Goal: Information Seeking & Learning: Learn about a topic

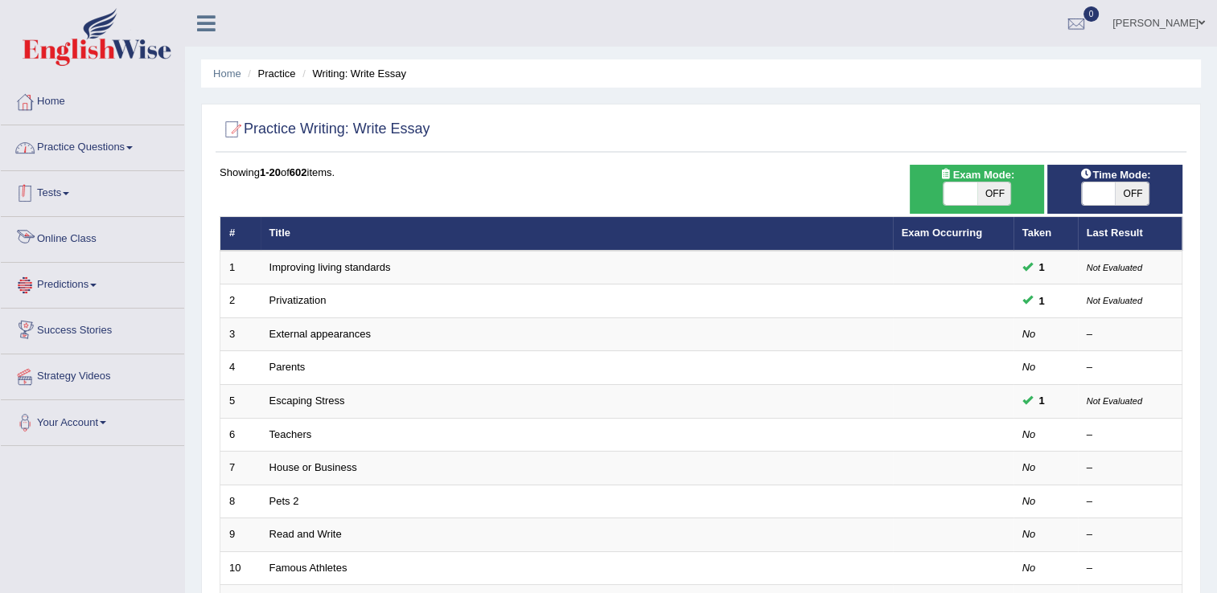
click at [89, 136] on link "Practice Questions" at bounding box center [92, 145] width 183 height 40
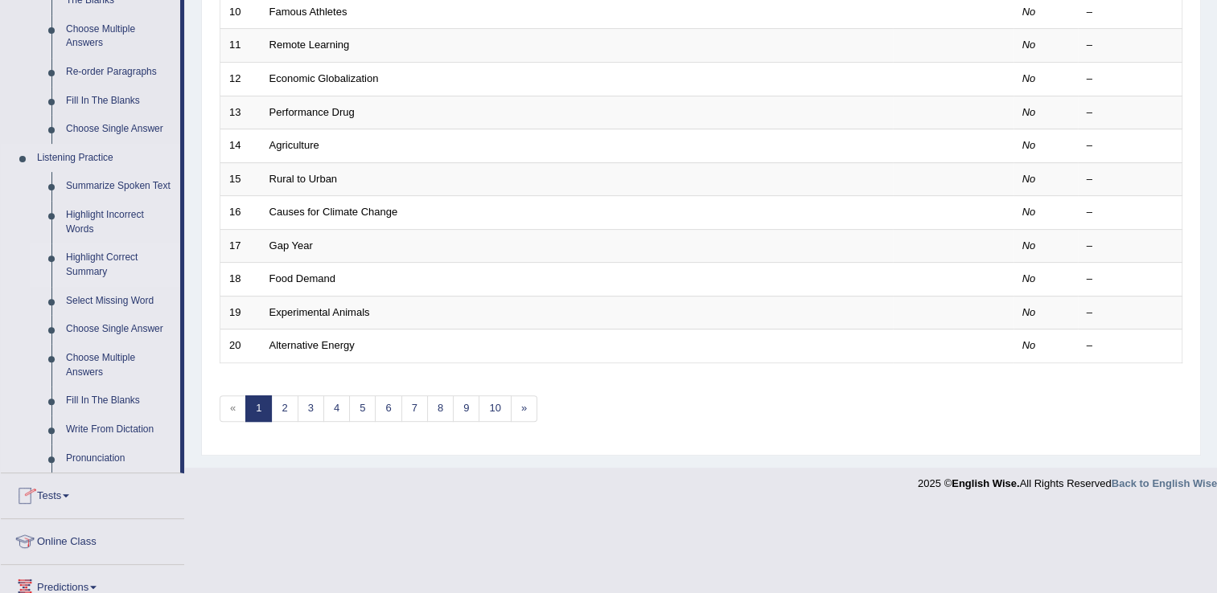
scroll to position [563, 0]
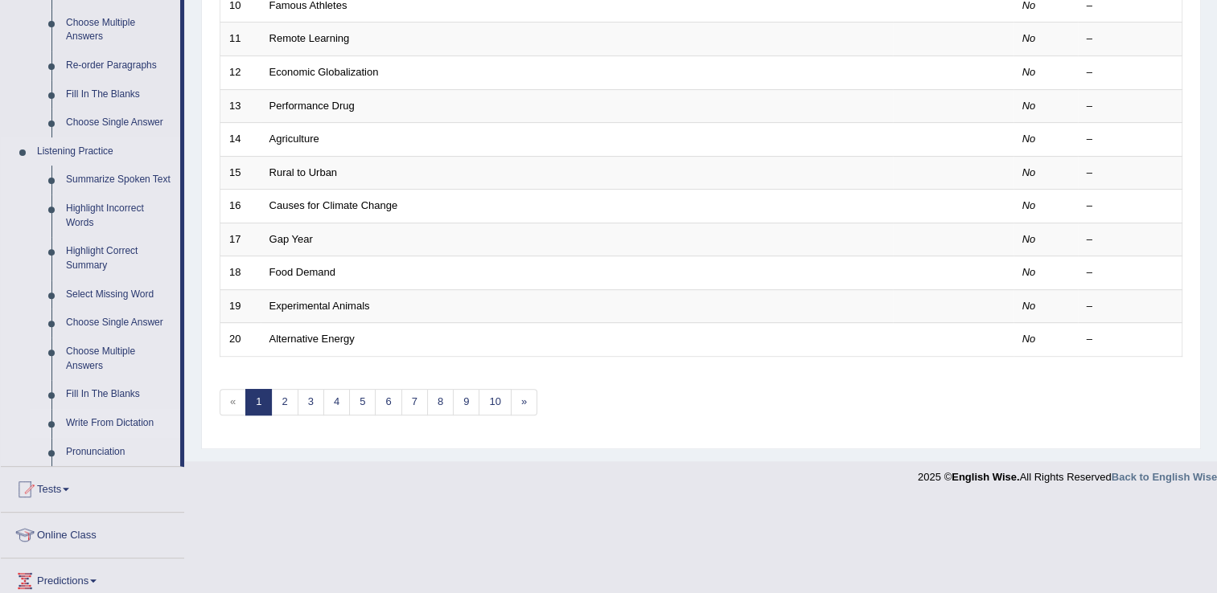
click at [115, 419] on link "Write From Dictation" at bounding box center [119, 423] width 121 height 29
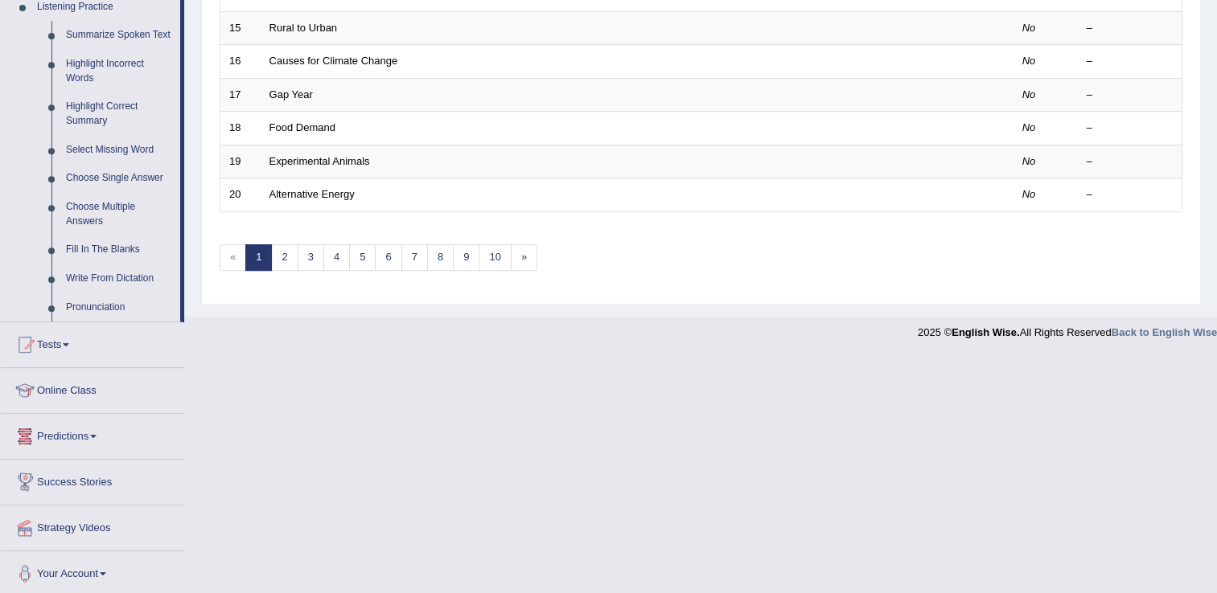
scroll to position [709, 0]
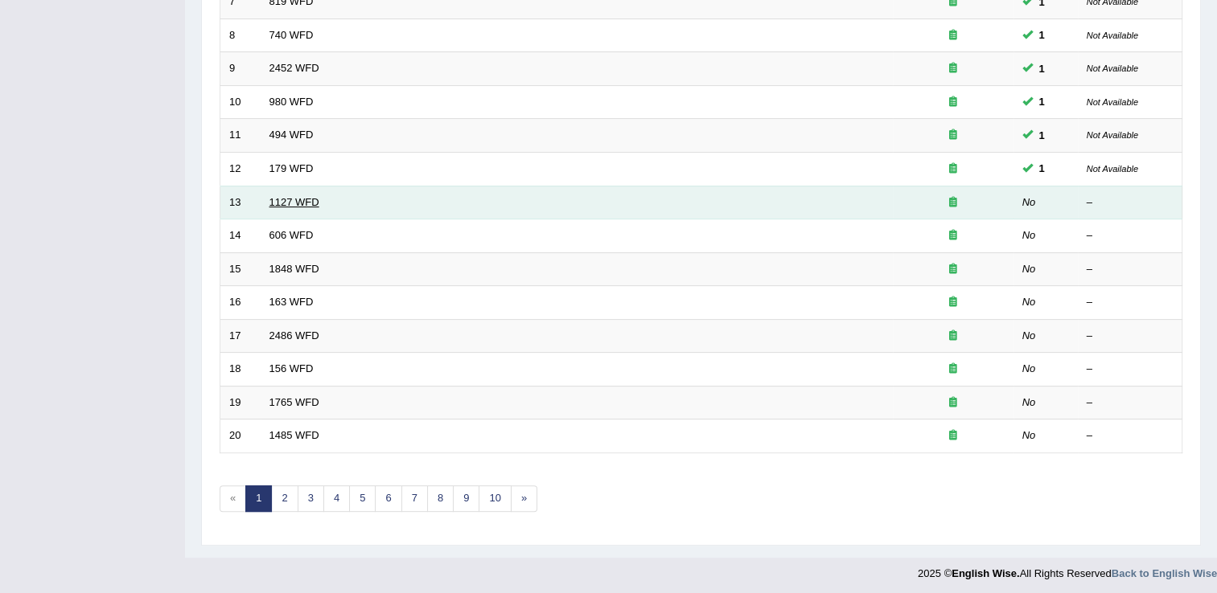
click at [306, 201] on link "1127 WFD" at bounding box center [294, 202] width 50 height 12
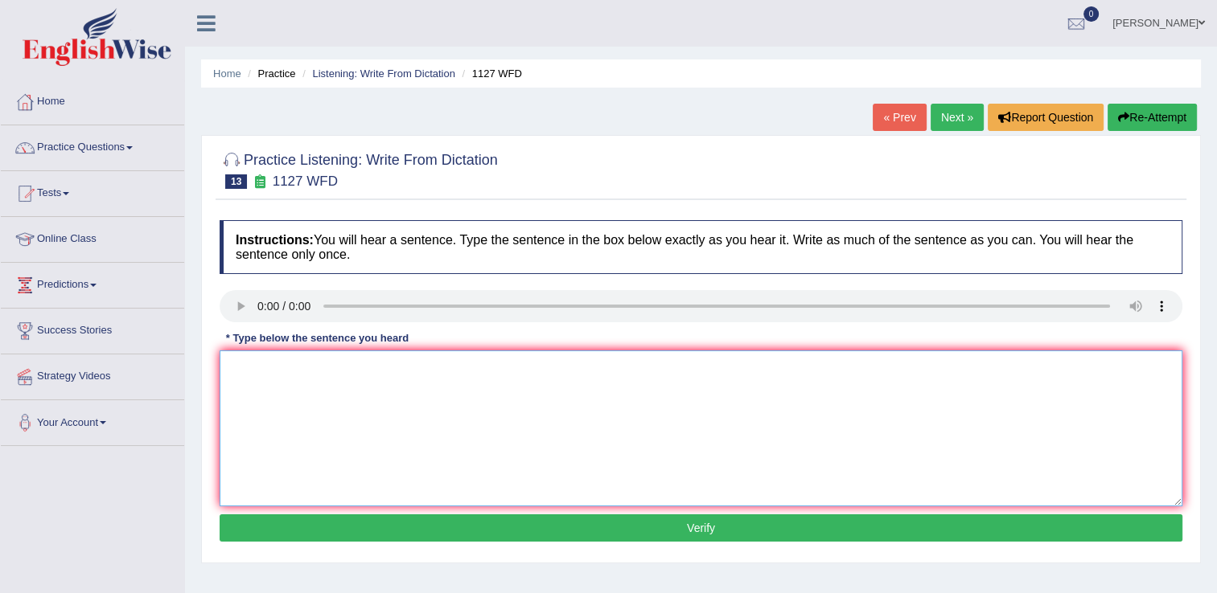
click at [248, 388] on textarea at bounding box center [701, 429] width 963 height 156
type textarea "A univeristy degree is a requiremnt to enter any"
click at [474, 364] on textarea "A univeristy degree is a requiremnt to enter any" at bounding box center [701, 429] width 963 height 156
click at [285, 371] on textarea "A univeristy degree is a requiremnt to enter many profession/professions" at bounding box center [701, 429] width 963 height 156
click at [393, 369] on textarea "A university degree is a requiremnt to enter many profession/professions" at bounding box center [701, 429] width 963 height 156
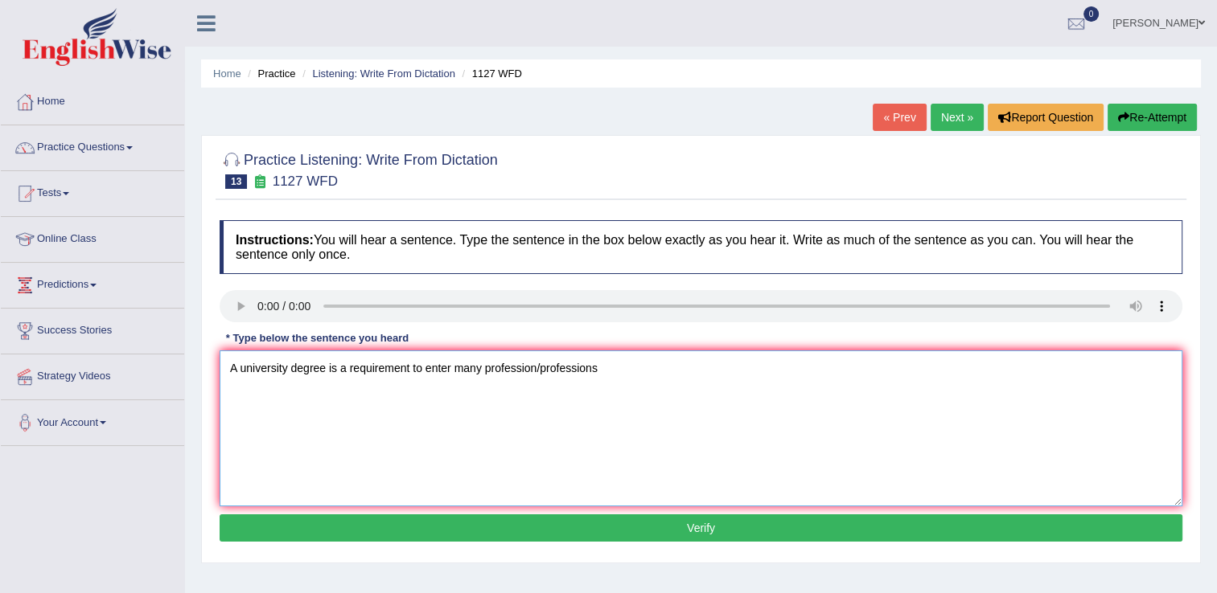
click at [608, 381] on textarea "A university degree is a requirement to enter many profession/professions" at bounding box center [701, 429] width 963 height 156
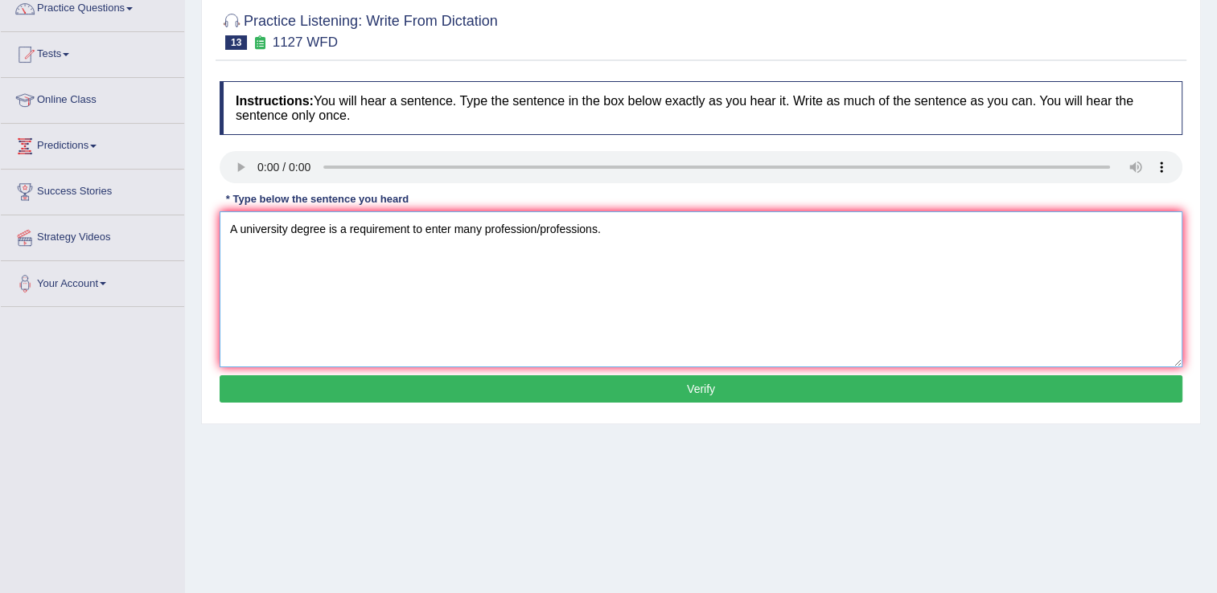
scroll to position [161, 0]
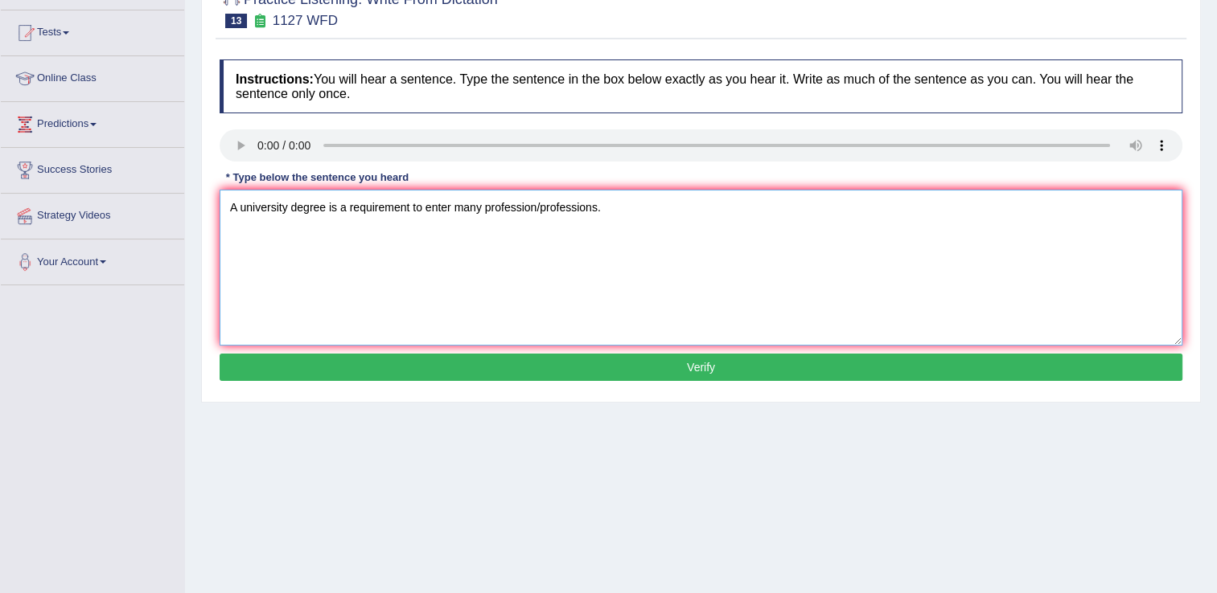
type textarea "A university degree is a requirement to enter many profession/professions."
click at [546, 368] on button "Verify" at bounding box center [701, 367] width 963 height 27
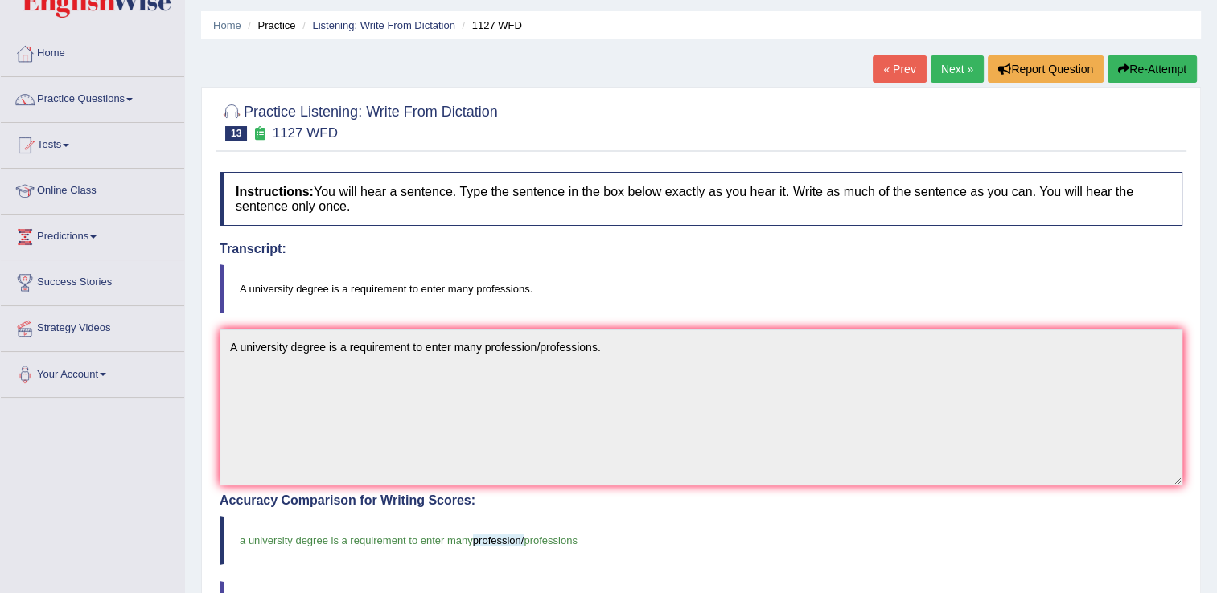
scroll to position [0, 0]
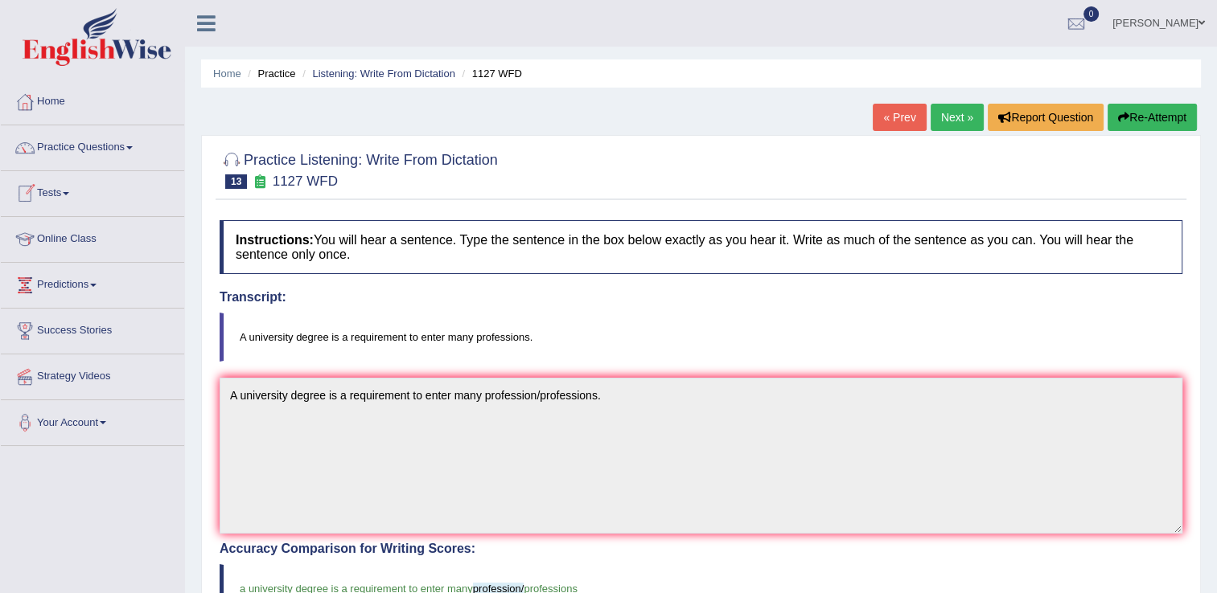
click at [942, 120] on link "Next »" at bounding box center [956, 117] width 53 height 27
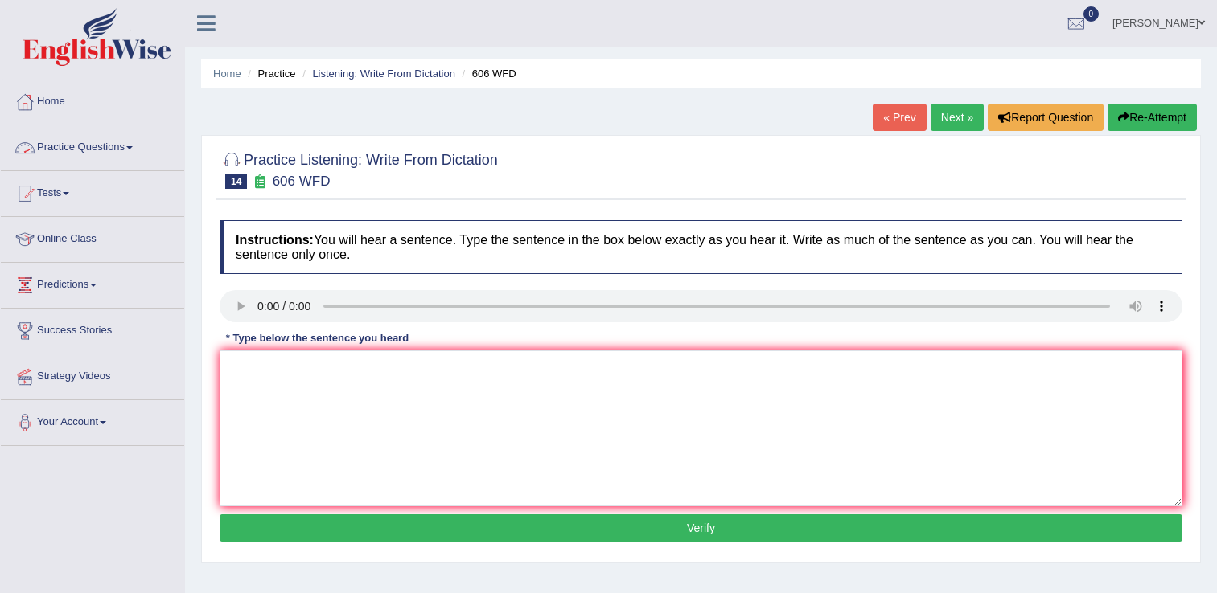
click at [50, 146] on link "Practice Questions" at bounding box center [92, 145] width 183 height 40
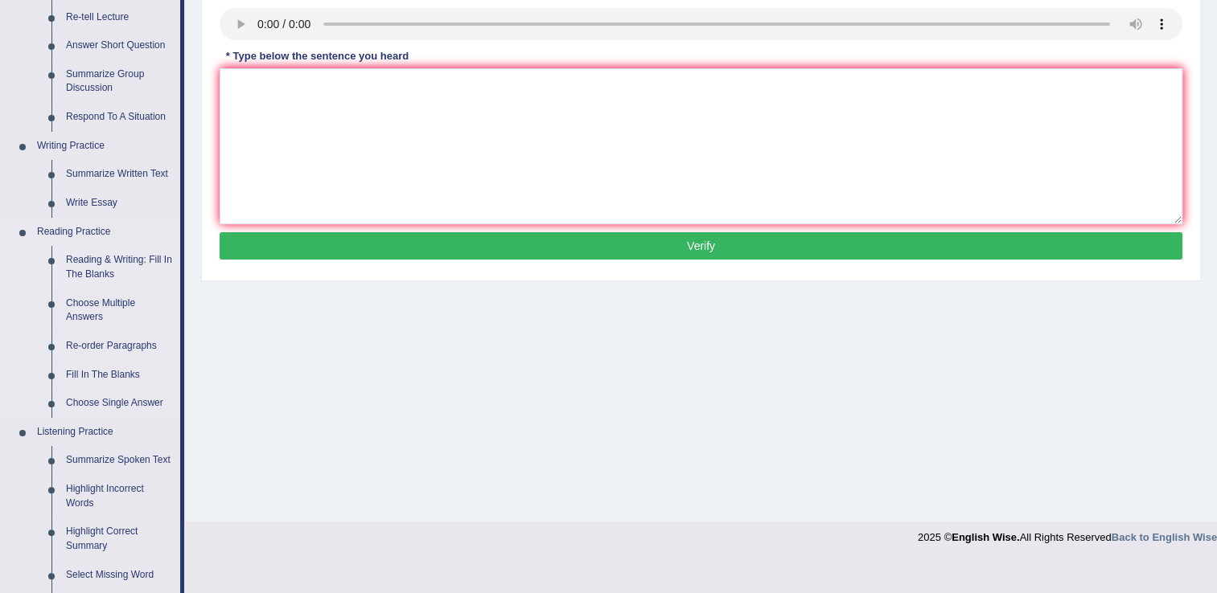
scroll to position [322, 0]
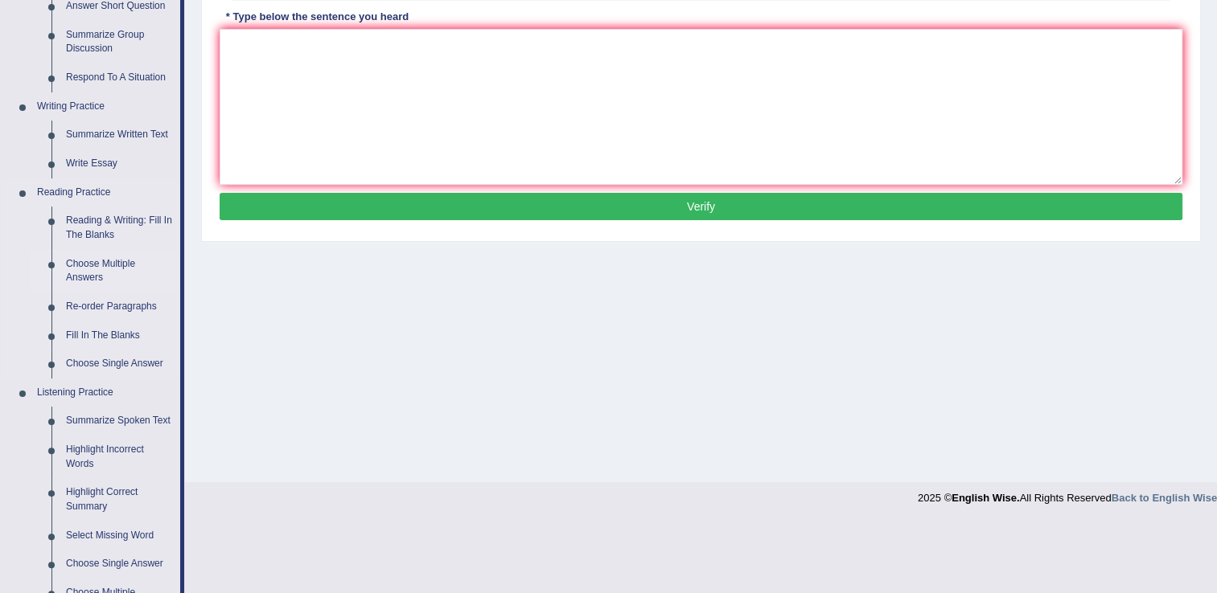
click at [112, 257] on link "Choose Multiple Answers" at bounding box center [119, 271] width 121 height 43
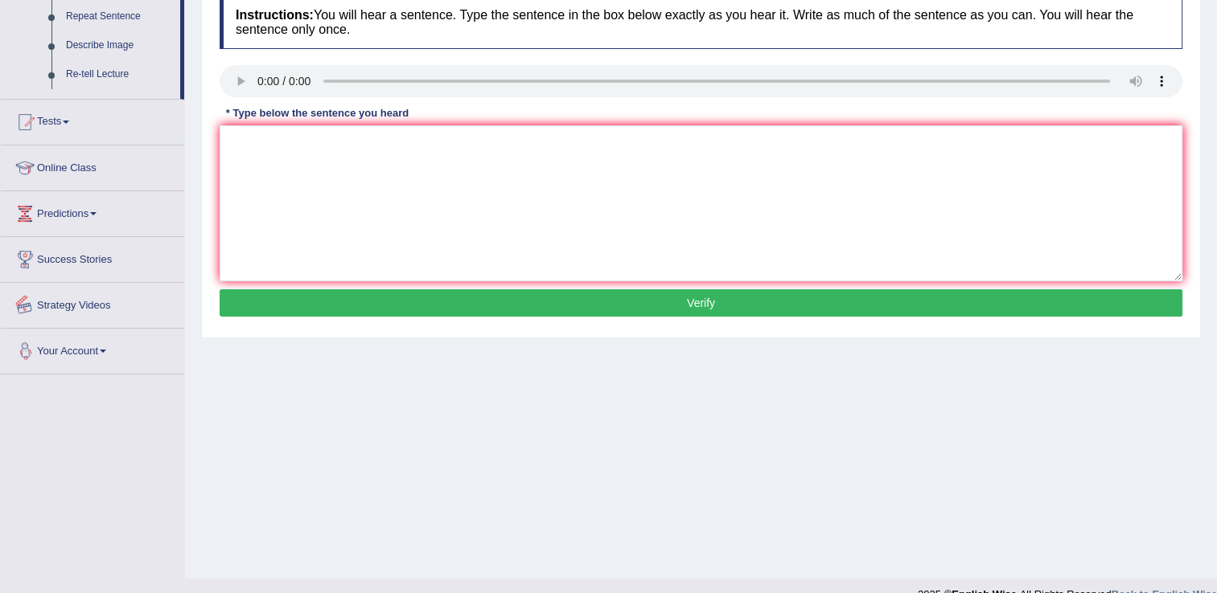
scroll to position [251, 0]
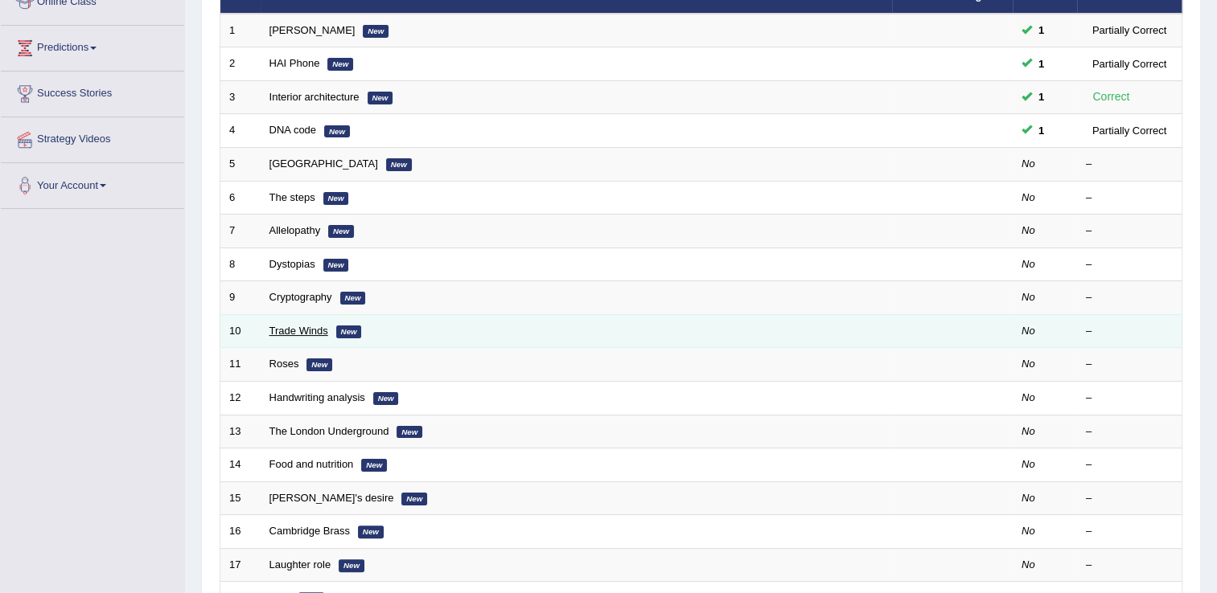
scroll to position [80, 0]
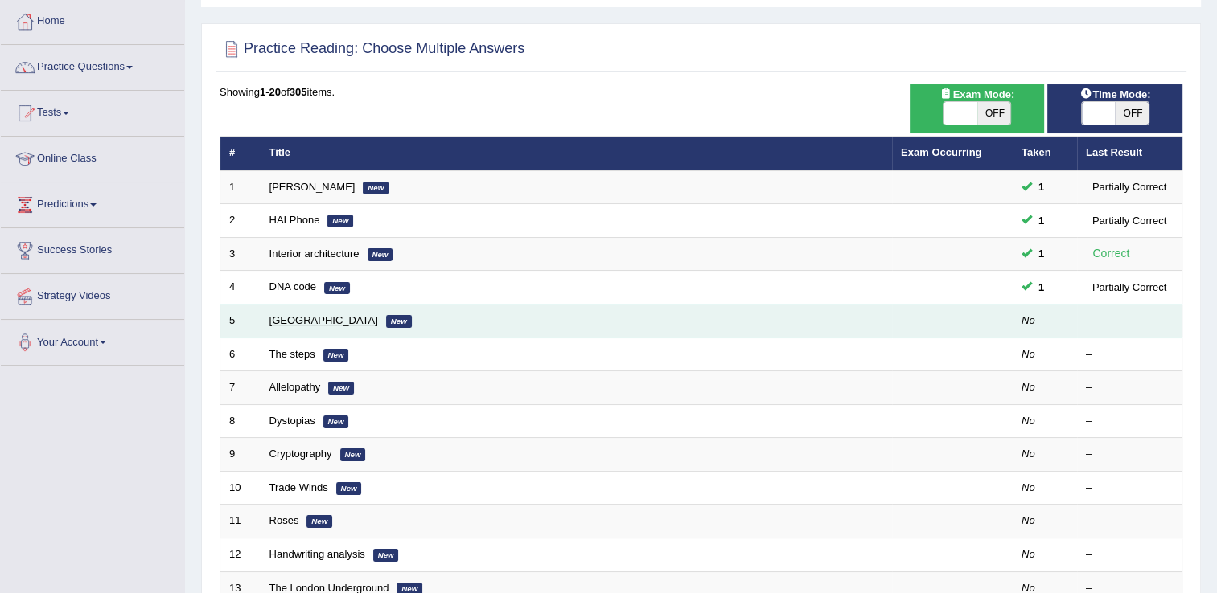
click at [289, 314] on link "[GEOGRAPHIC_DATA]" at bounding box center [323, 320] width 109 height 12
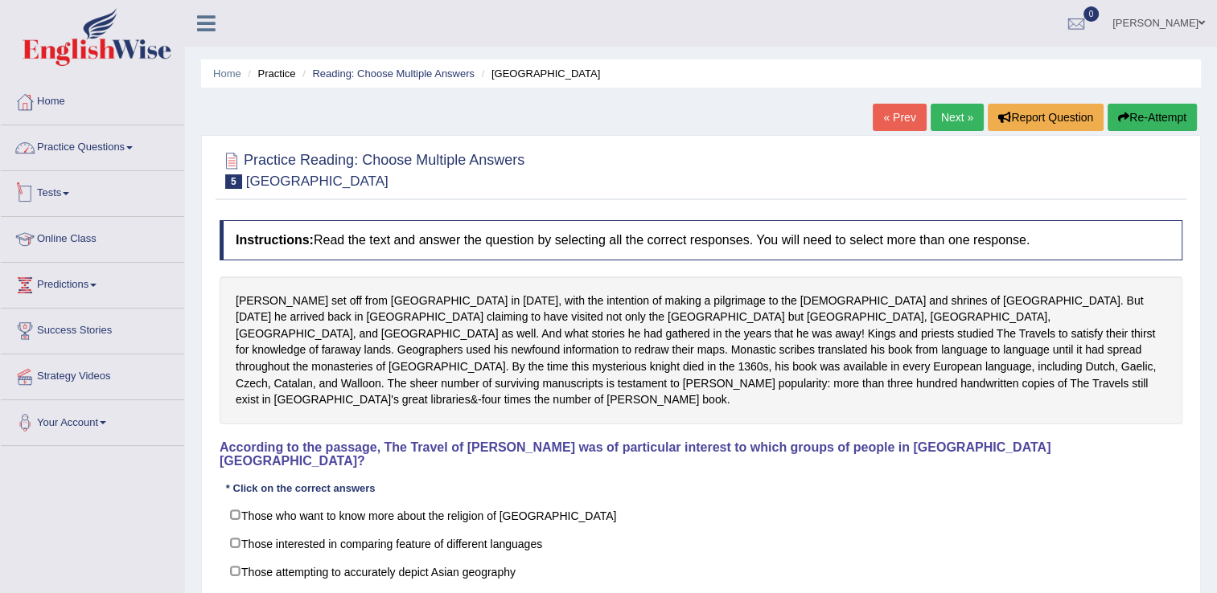
click at [126, 155] on link "Practice Questions" at bounding box center [92, 145] width 183 height 40
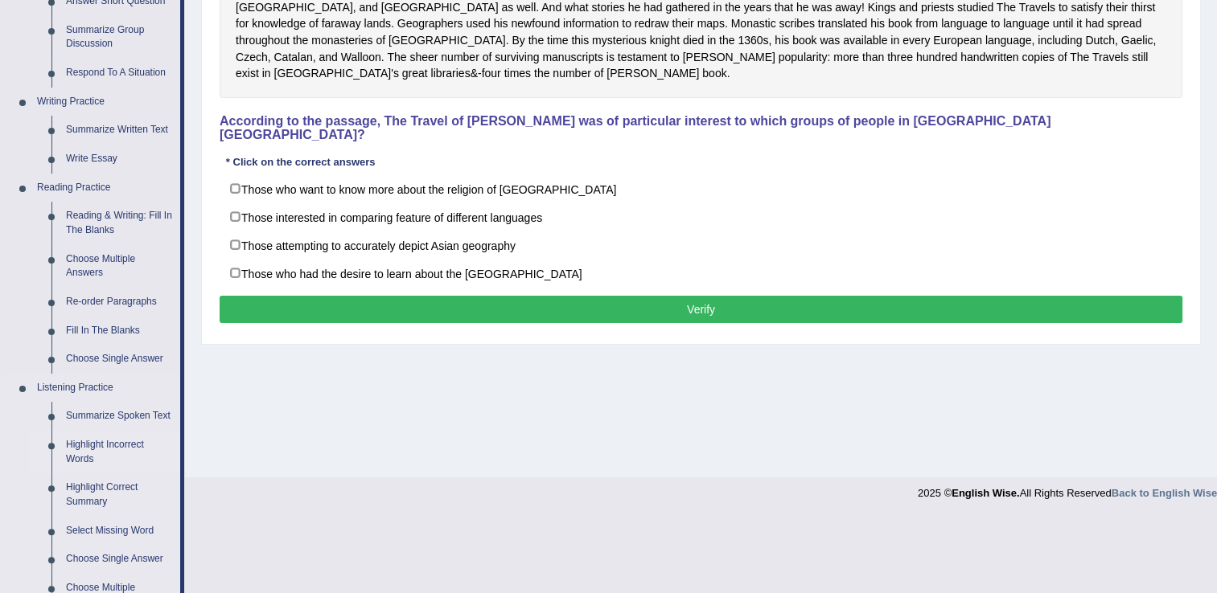
scroll to position [482, 0]
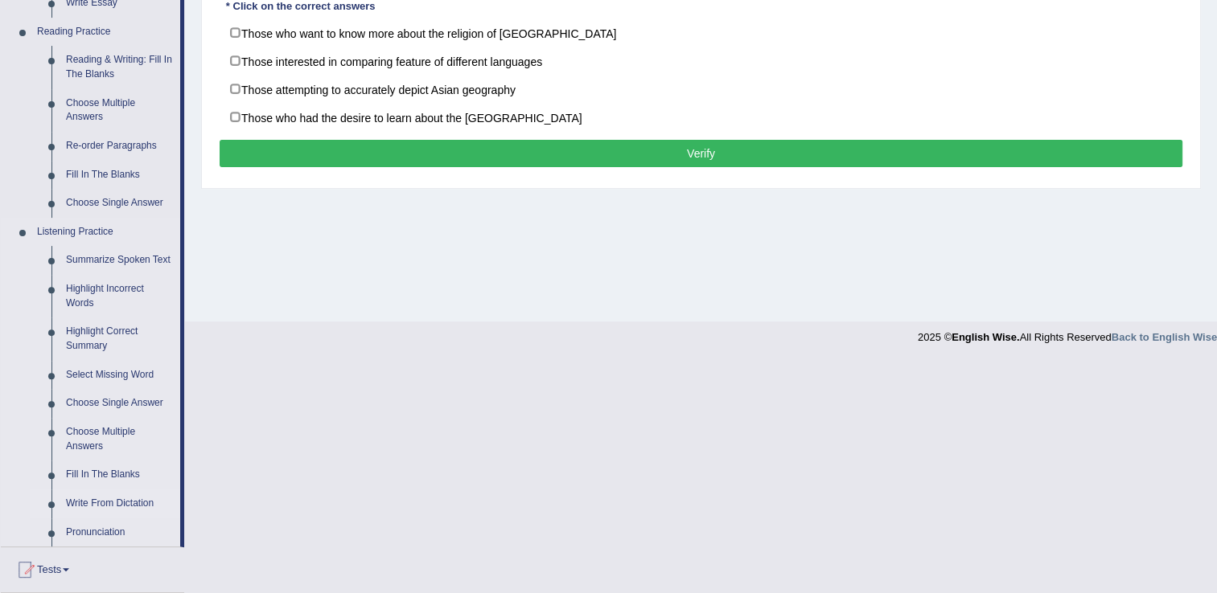
click at [129, 497] on link "Write From Dictation" at bounding box center [119, 504] width 121 height 29
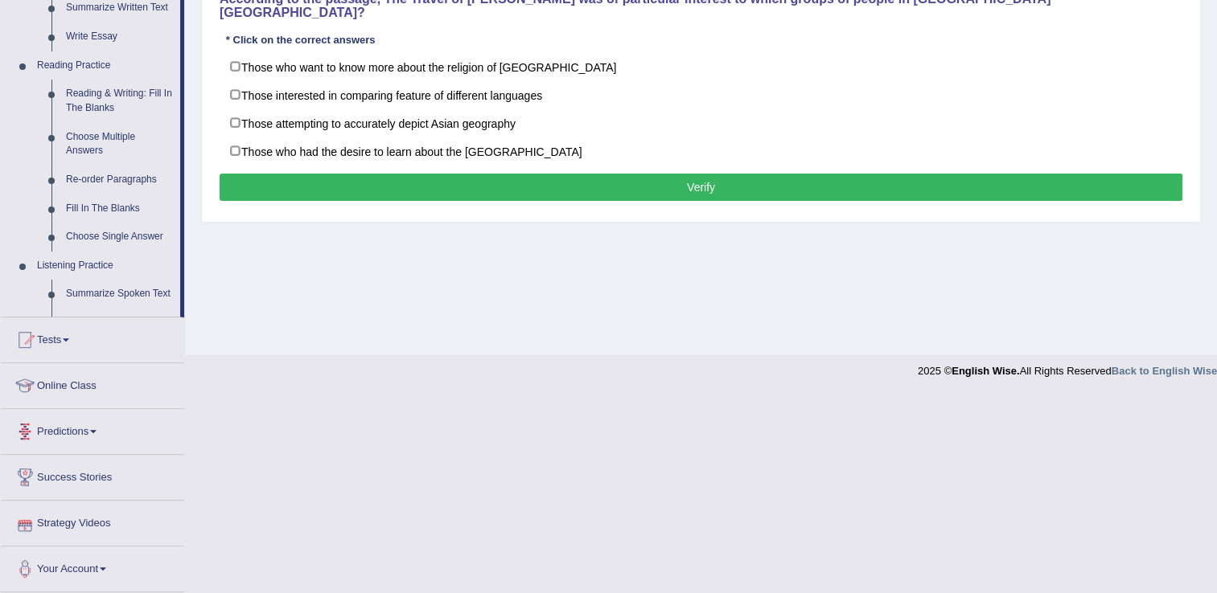
scroll to position [425, 0]
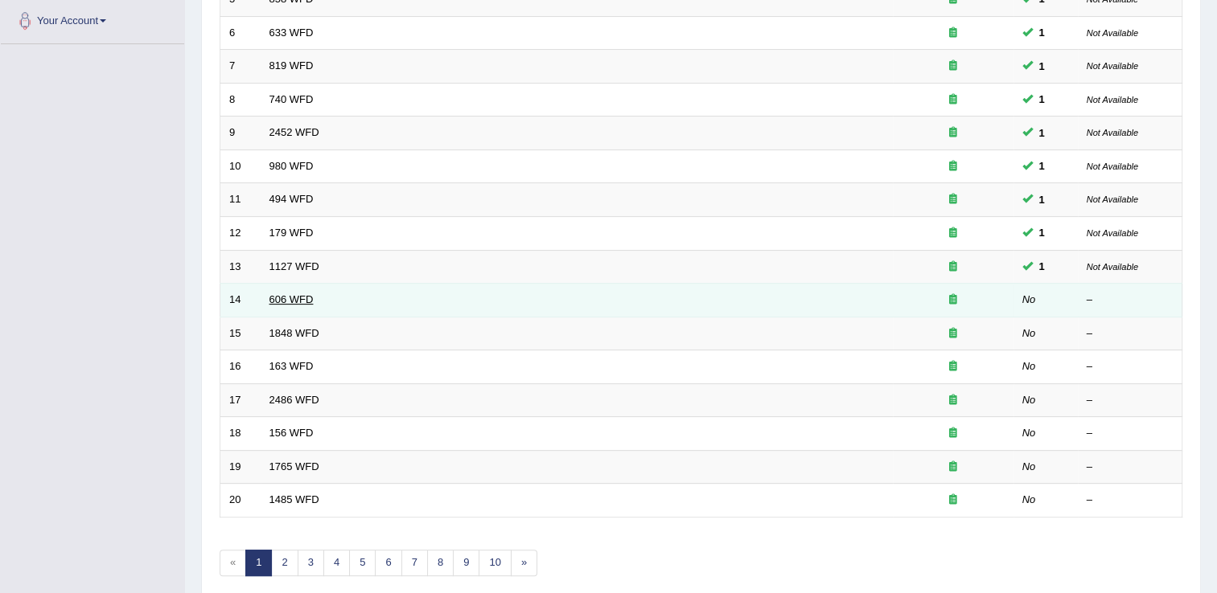
click at [283, 301] on link "606 WFD" at bounding box center [291, 300] width 44 height 12
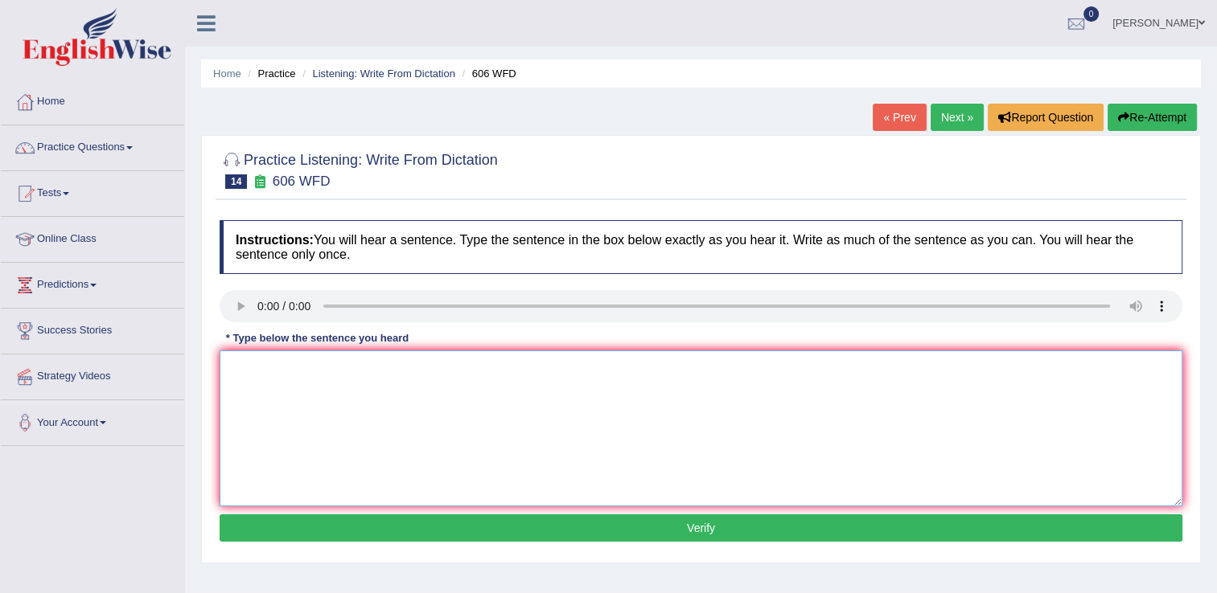
click at [276, 369] on textarea at bounding box center [701, 429] width 963 height 156
click at [236, 307] on div "Instructions: You will hear a sentence. Type the sentence in the box below exac…" at bounding box center [701, 383] width 971 height 343
click at [248, 400] on textarea at bounding box center [701, 429] width 963 height 156
click at [481, 369] on textarea "STUDENTS WILL STUDY LANGUAGE AND LITRAUE IN GREECE." at bounding box center [701, 429] width 963 height 156
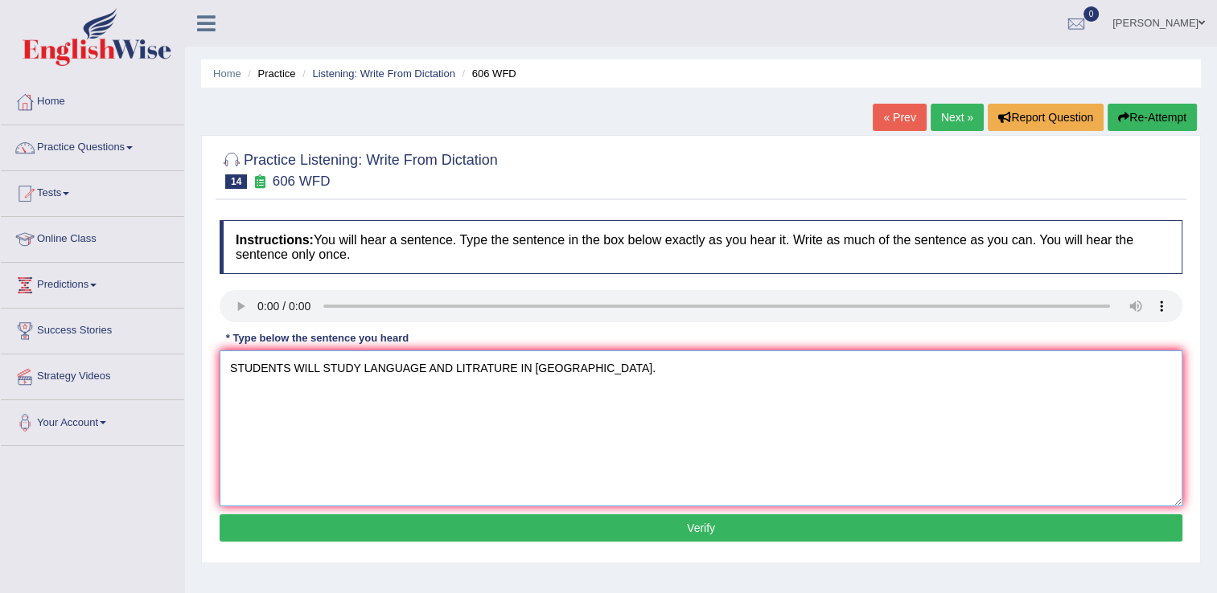
type textarea "STUDENTS WILL STUDY LANGUAGE AND LITRATURE IN GREECE."
click at [499, 528] on button "Verify" at bounding box center [701, 528] width 963 height 27
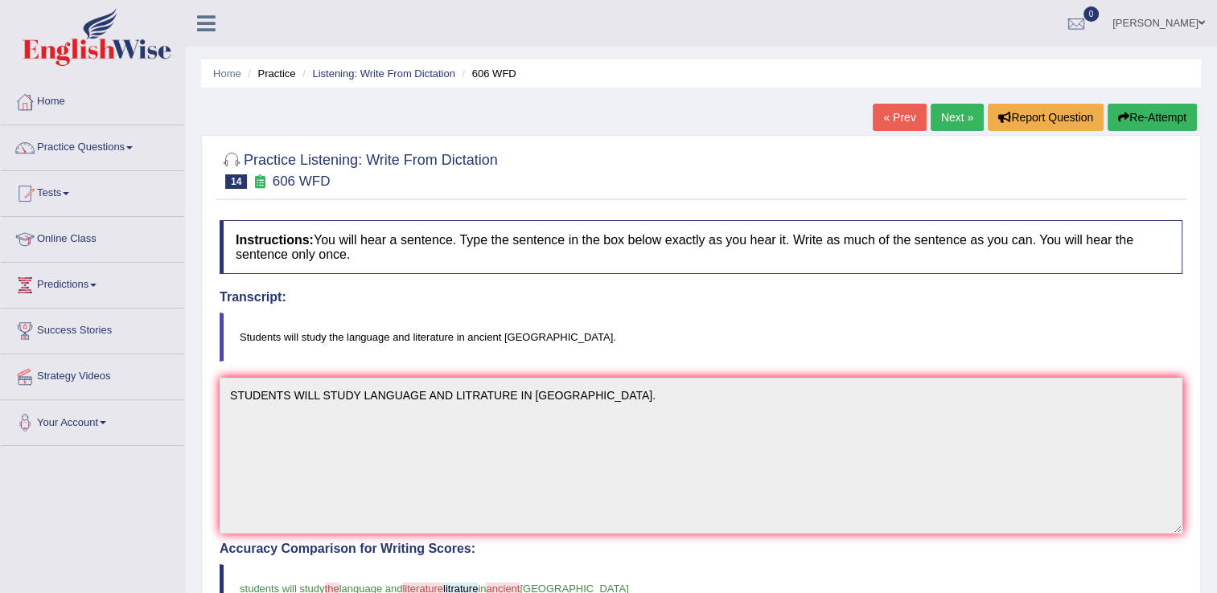
click at [951, 111] on link "Next »" at bounding box center [956, 117] width 53 height 27
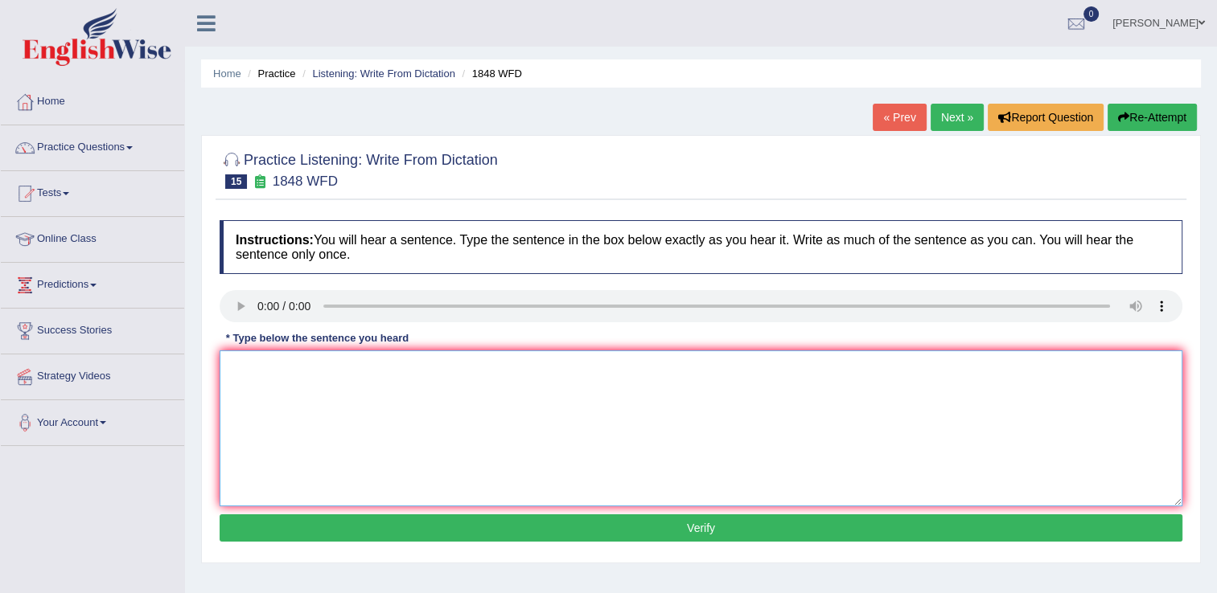
click at [253, 375] on textarea at bounding box center [701, 429] width 963 height 156
click at [235, 368] on textarea "students must present valid idtifcation to enrol in this course." at bounding box center [701, 429] width 963 height 156
click at [421, 368] on textarea "Students must present valid idtifcation to enrol in this course." at bounding box center [701, 429] width 963 height 156
type textarea "Students must present valid identification to enrol in this course."
click at [449, 526] on button "Verify" at bounding box center [701, 528] width 963 height 27
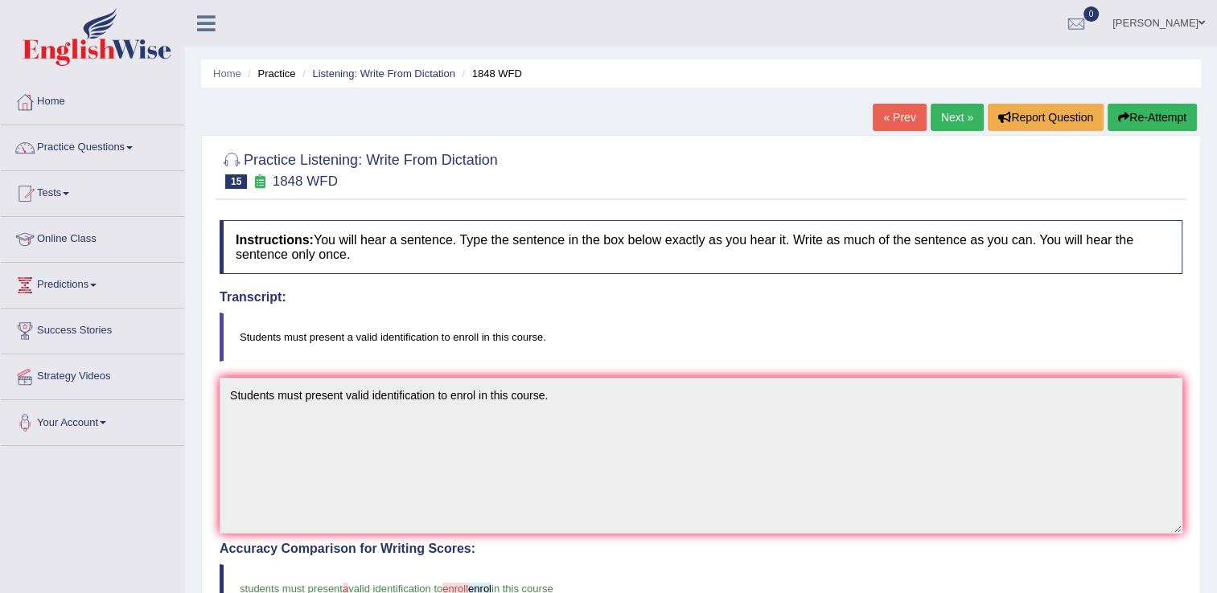
click at [965, 124] on link "Next »" at bounding box center [956, 117] width 53 height 27
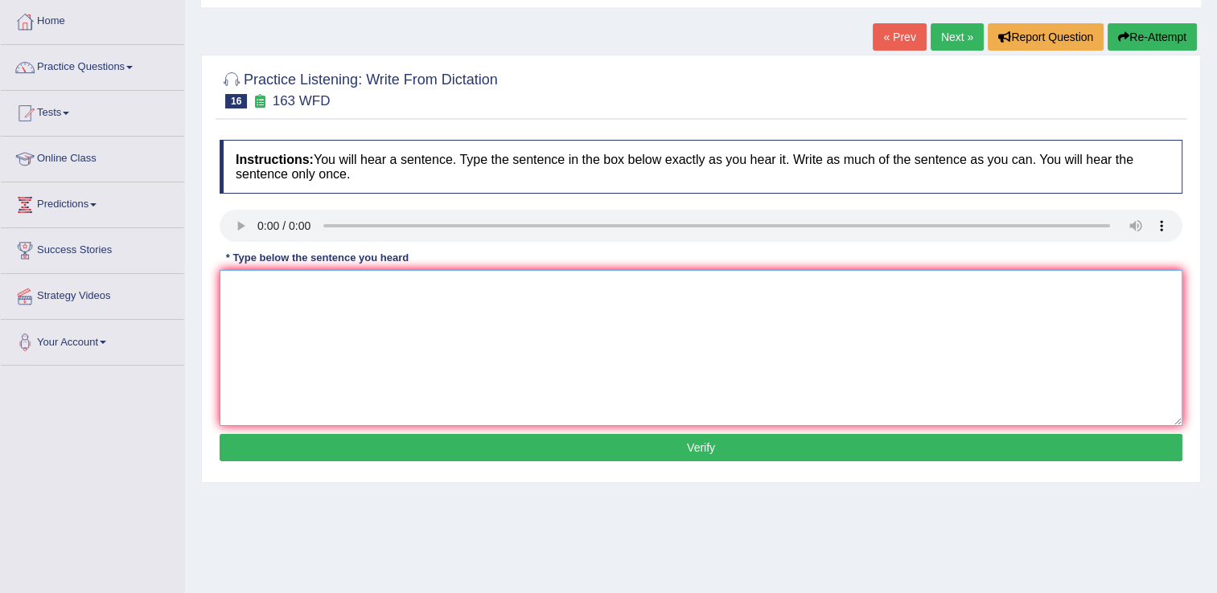
click at [277, 302] on textarea at bounding box center [701, 348] width 963 height 156
click at [233, 287] on textarea "a number of assigments will be submitted for the conference." at bounding box center [701, 348] width 963 height 156
click at [315, 288] on textarea "A number of assigments will be submitted for the conference." at bounding box center [701, 348] width 963 height 156
click at [319, 286] on textarea "A number of assigments will be submitted for the conference." at bounding box center [701, 348] width 963 height 156
type textarea "A number of assignments will be submitted for the conference."
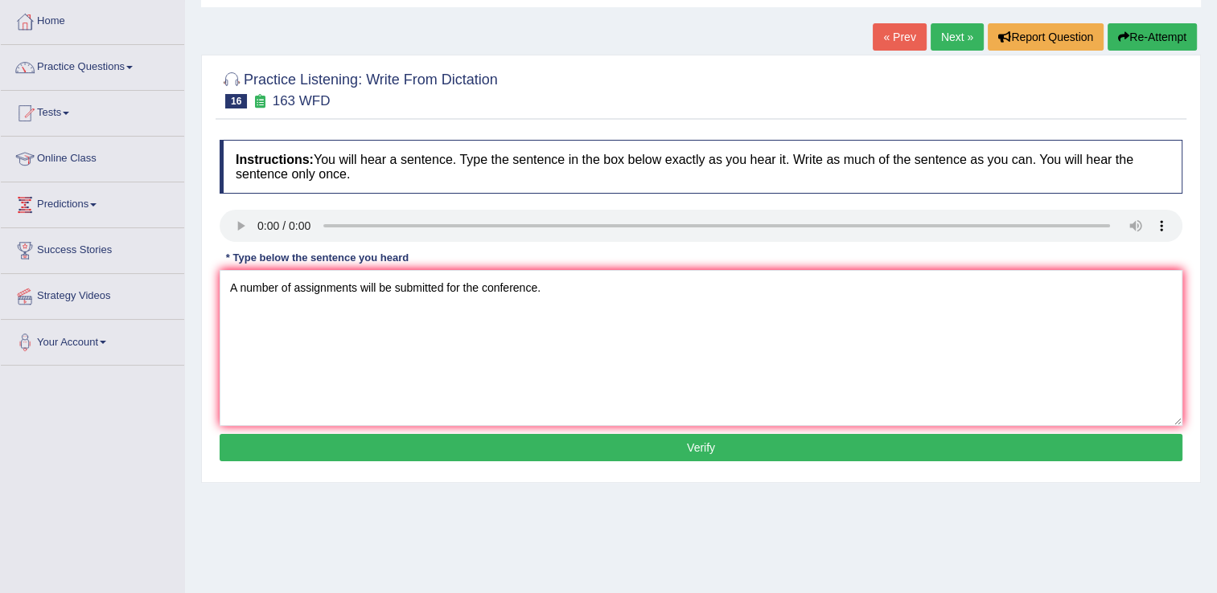
click at [551, 455] on button "Verify" at bounding box center [701, 447] width 963 height 27
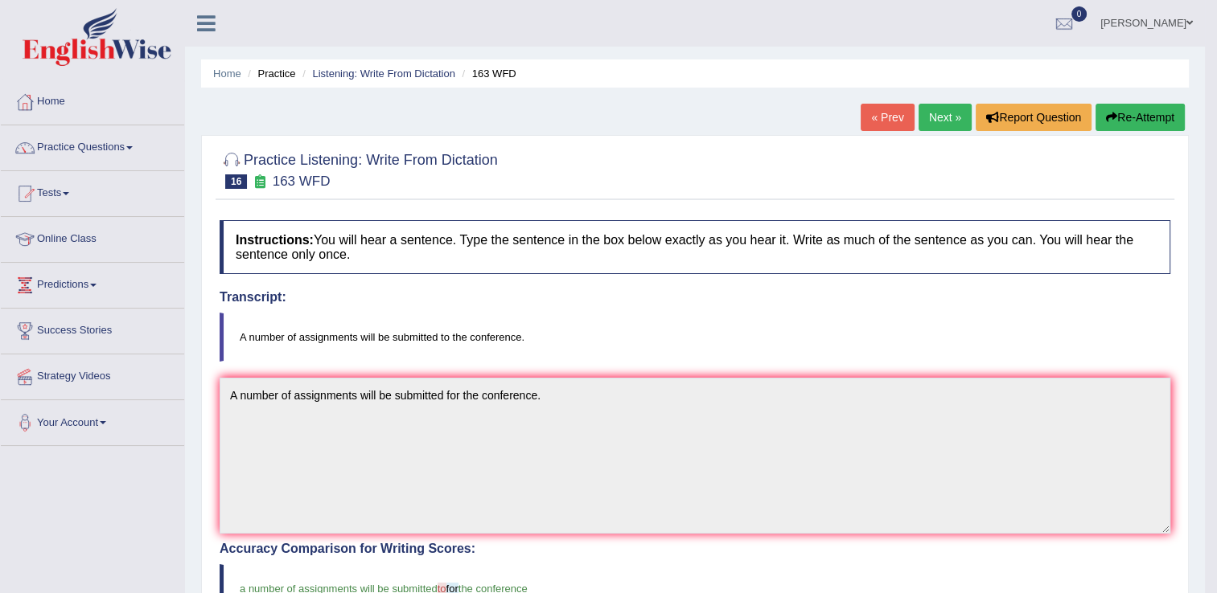
click at [930, 125] on link "Next »" at bounding box center [944, 117] width 53 height 27
